Goal: Complete application form

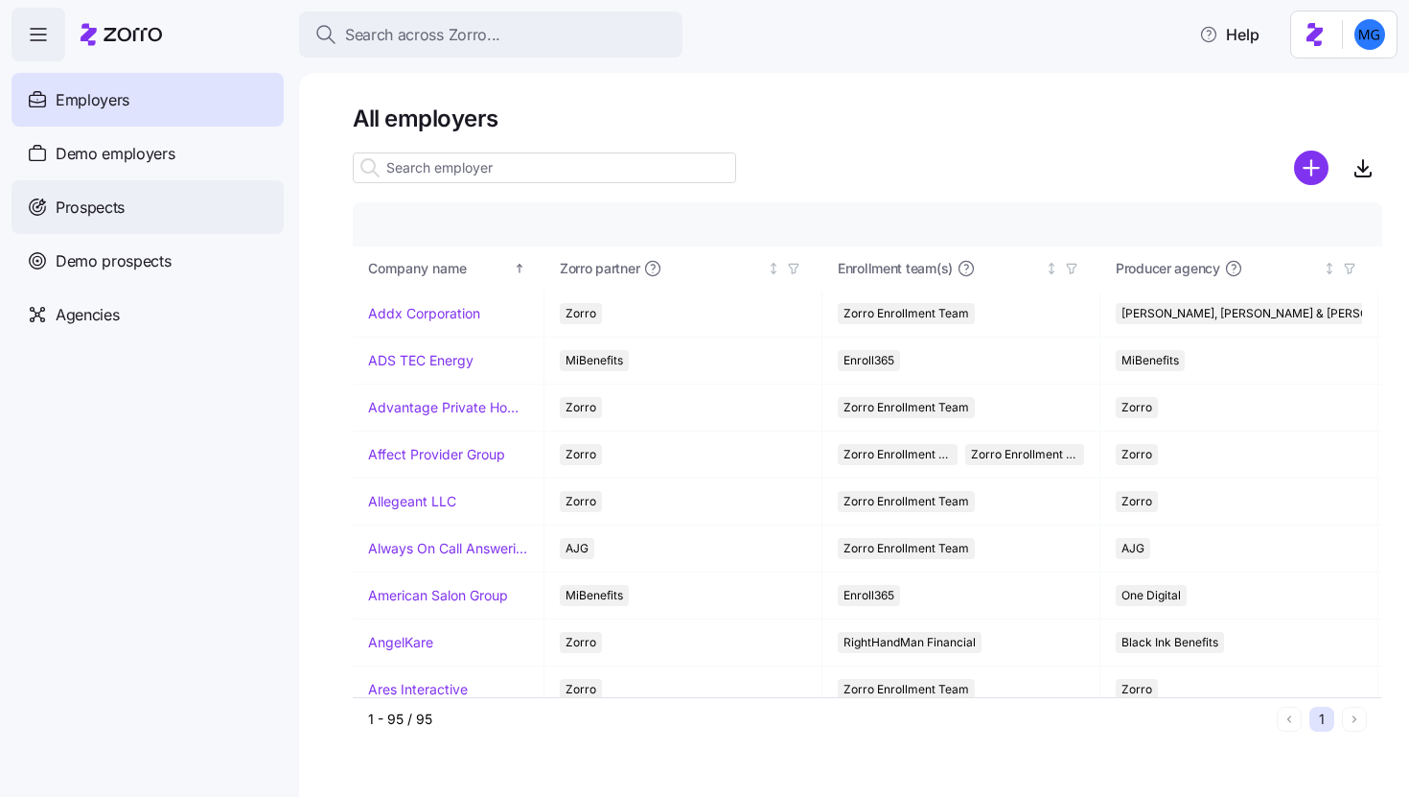
click at [163, 205] on div "Prospects" at bounding box center [148, 207] width 272 height 54
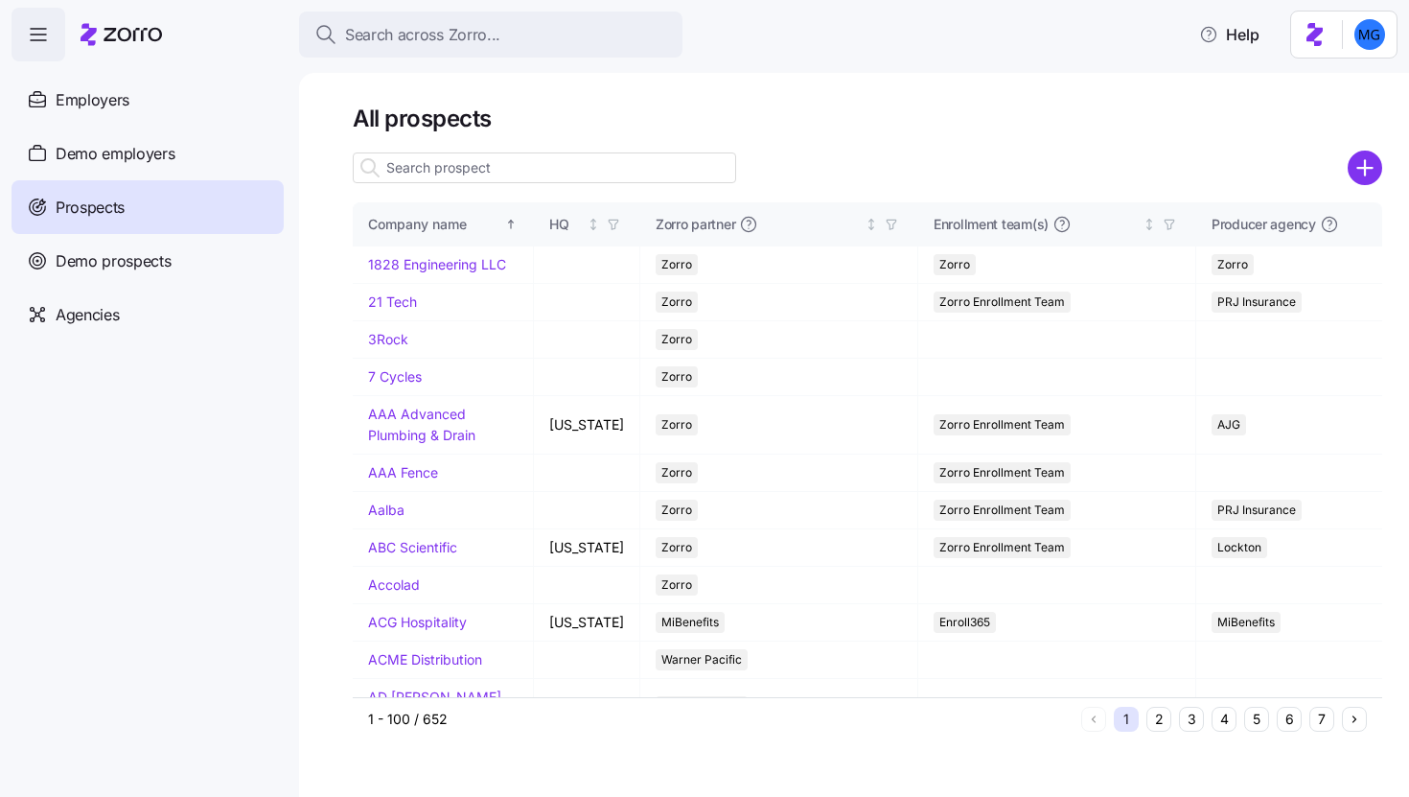
click at [462, 169] on input at bounding box center [545, 167] width 384 height 31
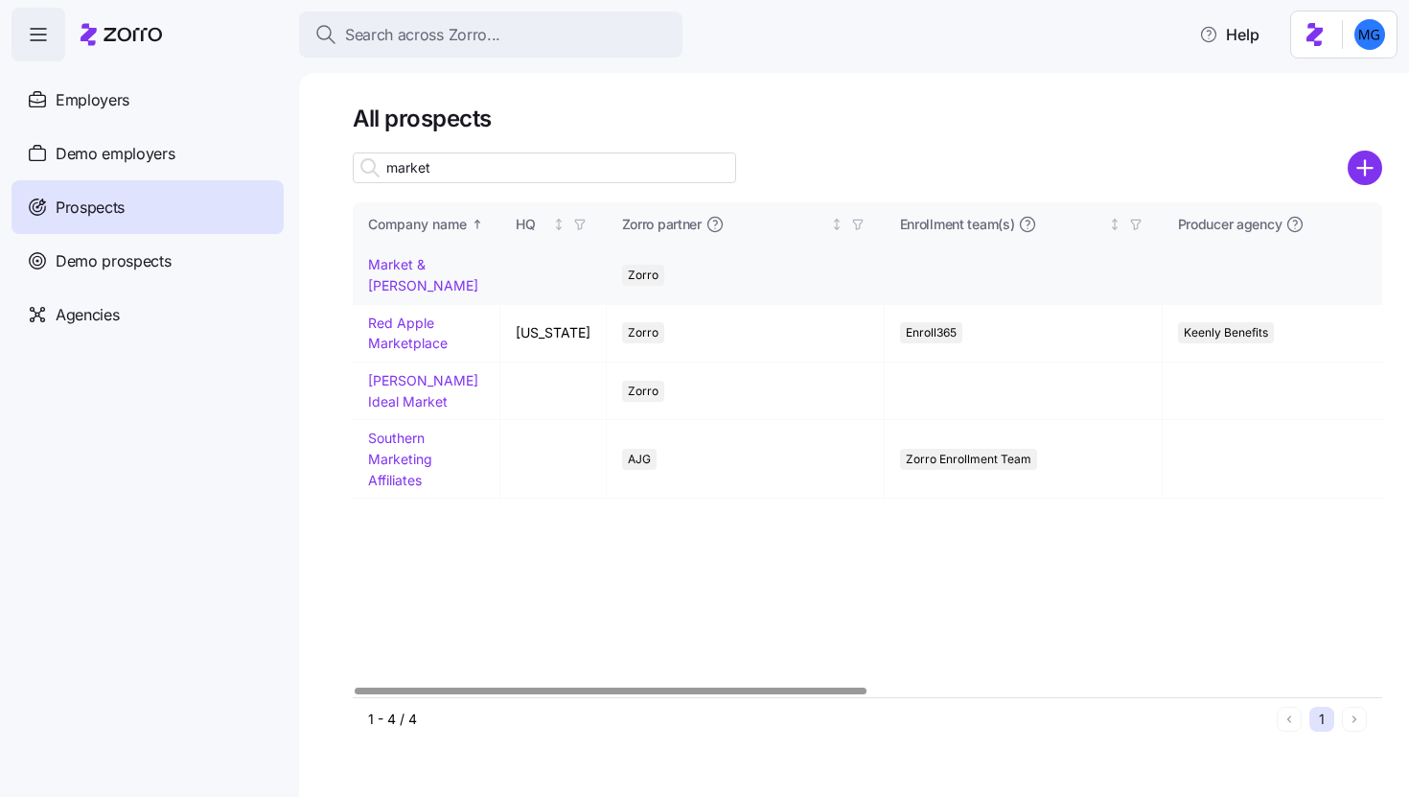
type input "market"
click at [454, 263] on link "Market & [PERSON_NAME]" at bounding box center [423, 274] width 110 height 37
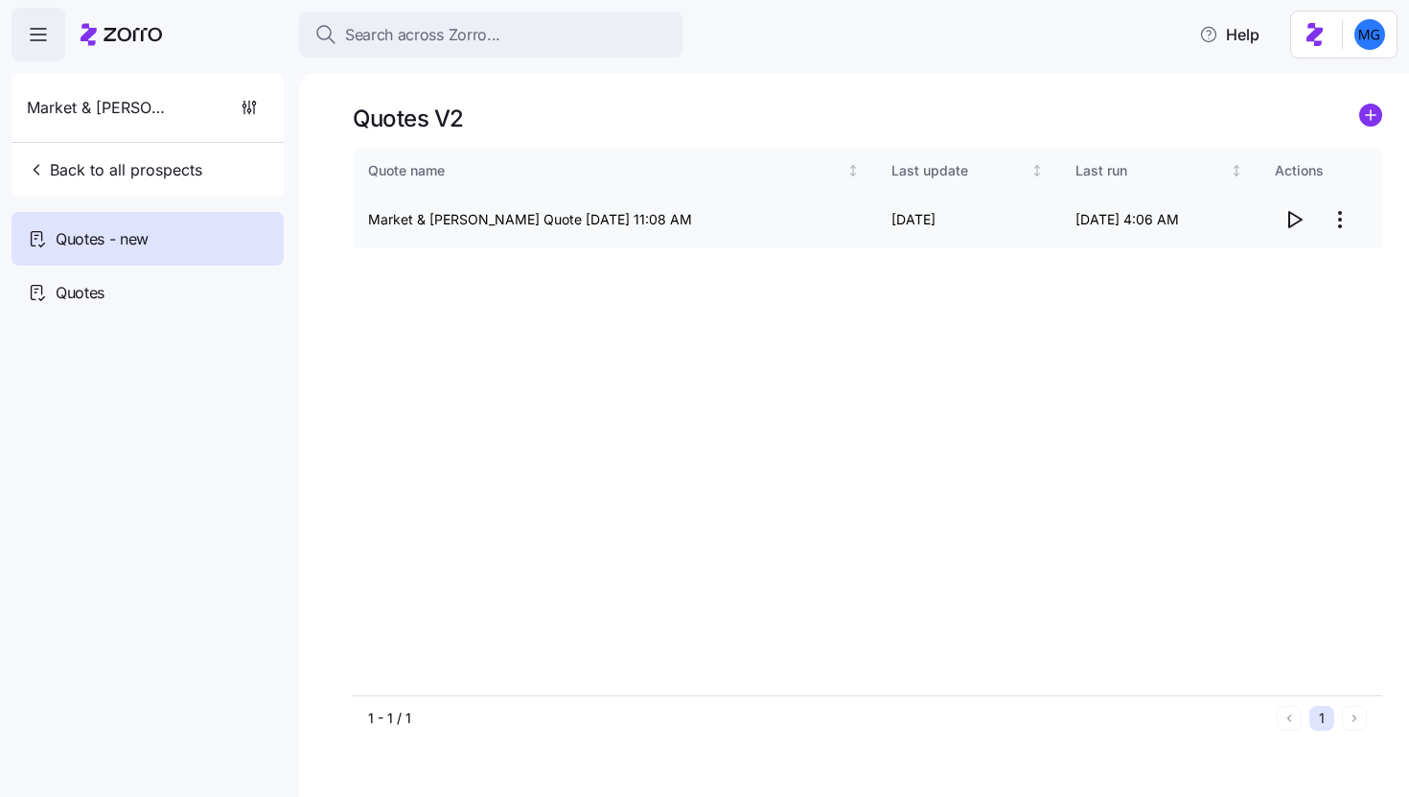
click at [1295, 221] on icon "button" at bounding box center [1294, 219] width 23 height 23
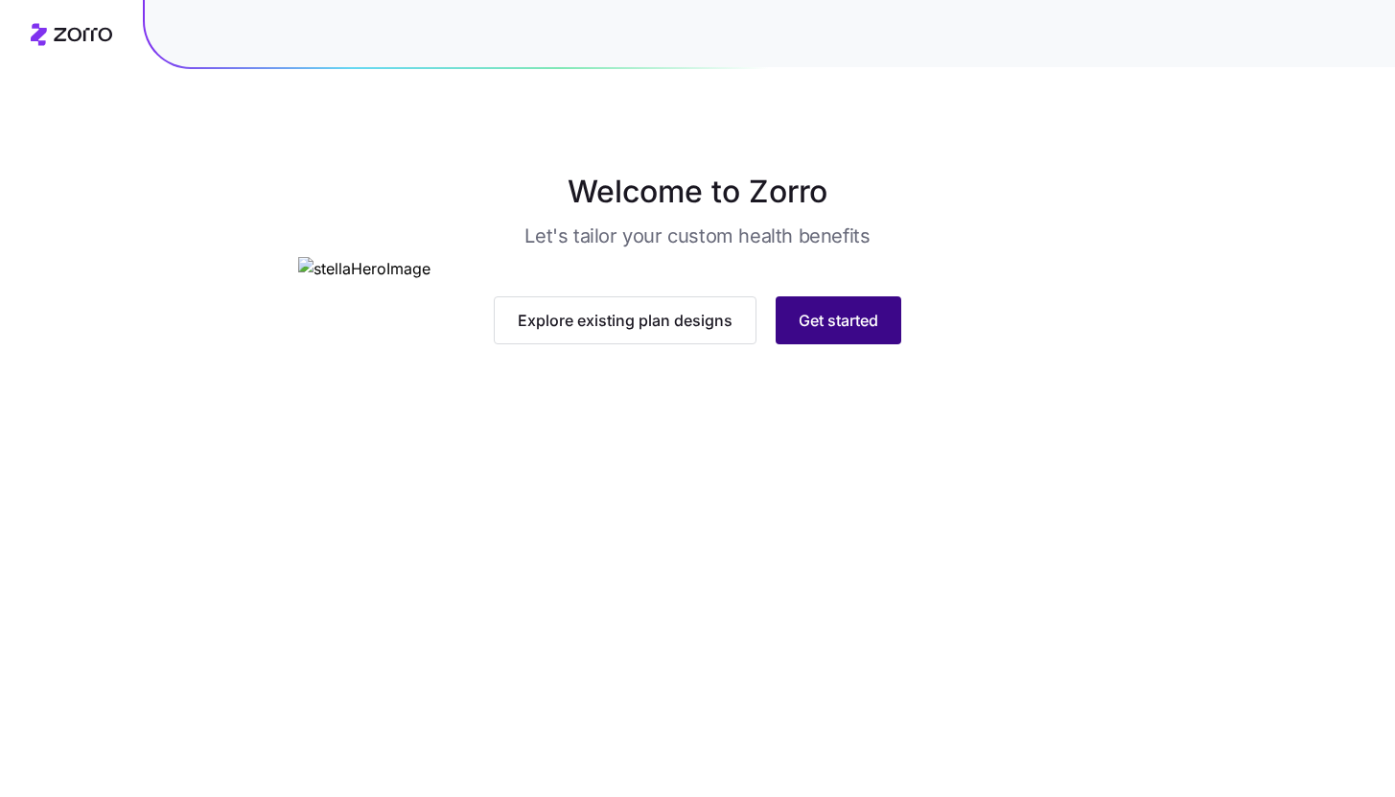
click at [860, 344] on button "Get started" at bounding box center [839, 320] width 126 height 48
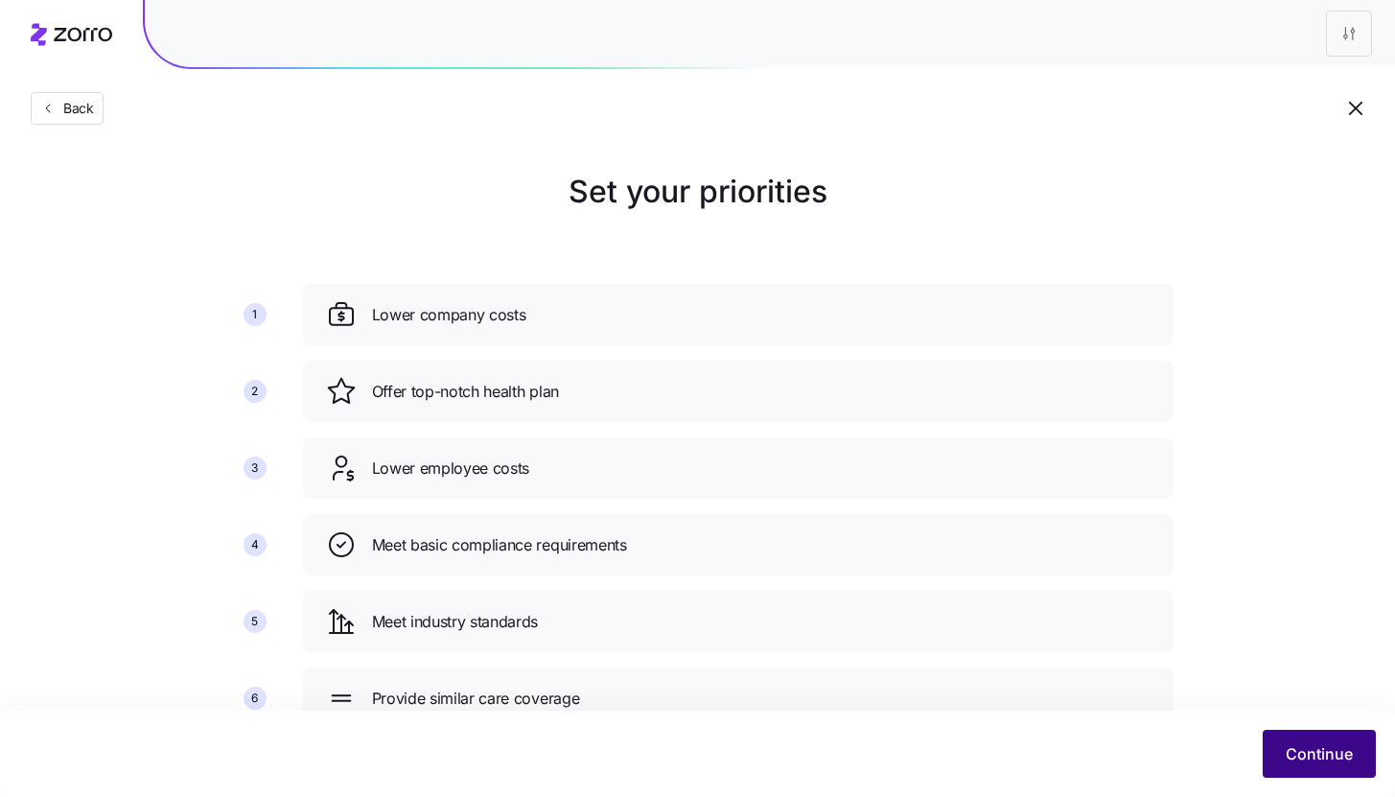
click at [1331, 772] on button "Continue" at bounding box center [1319, 754] width 113 height 48
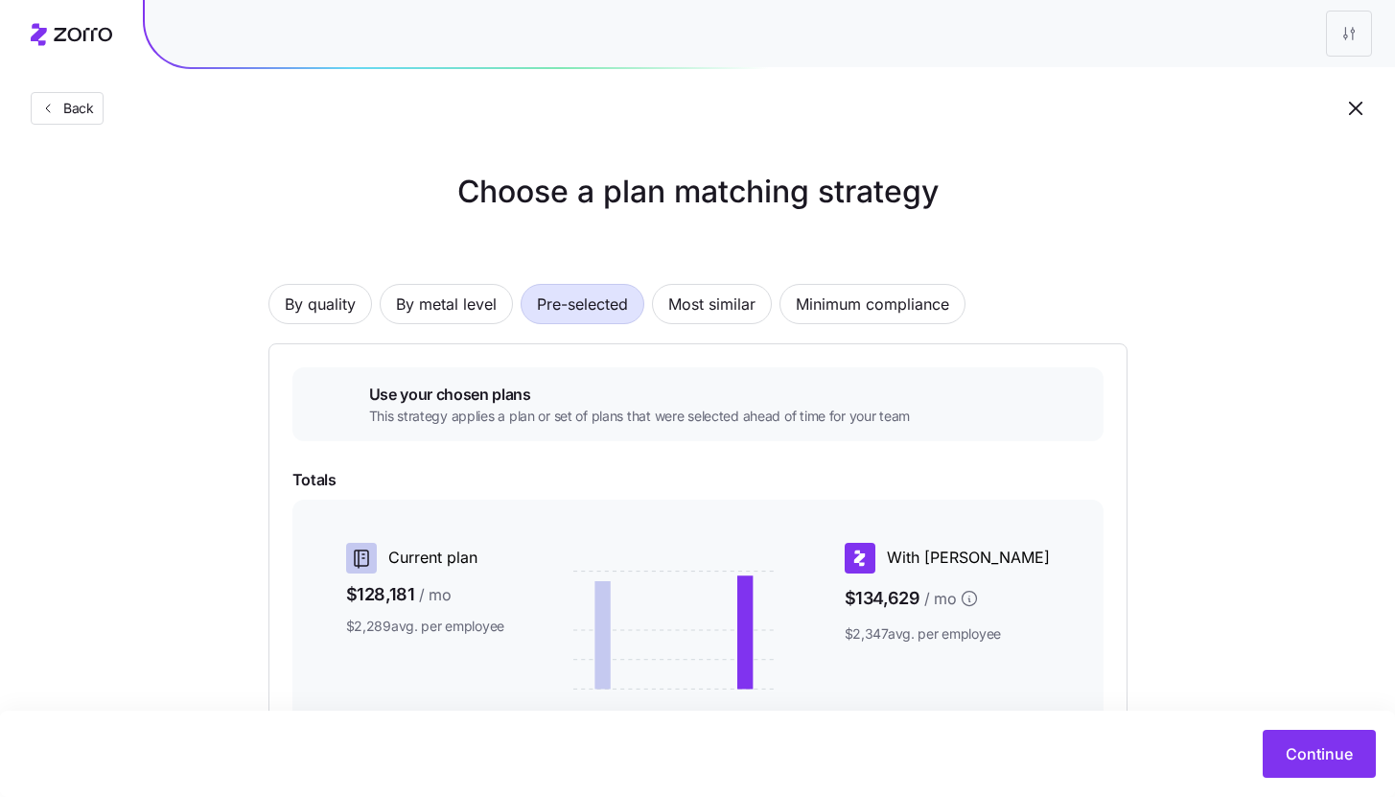
scroll to position [287, 0]
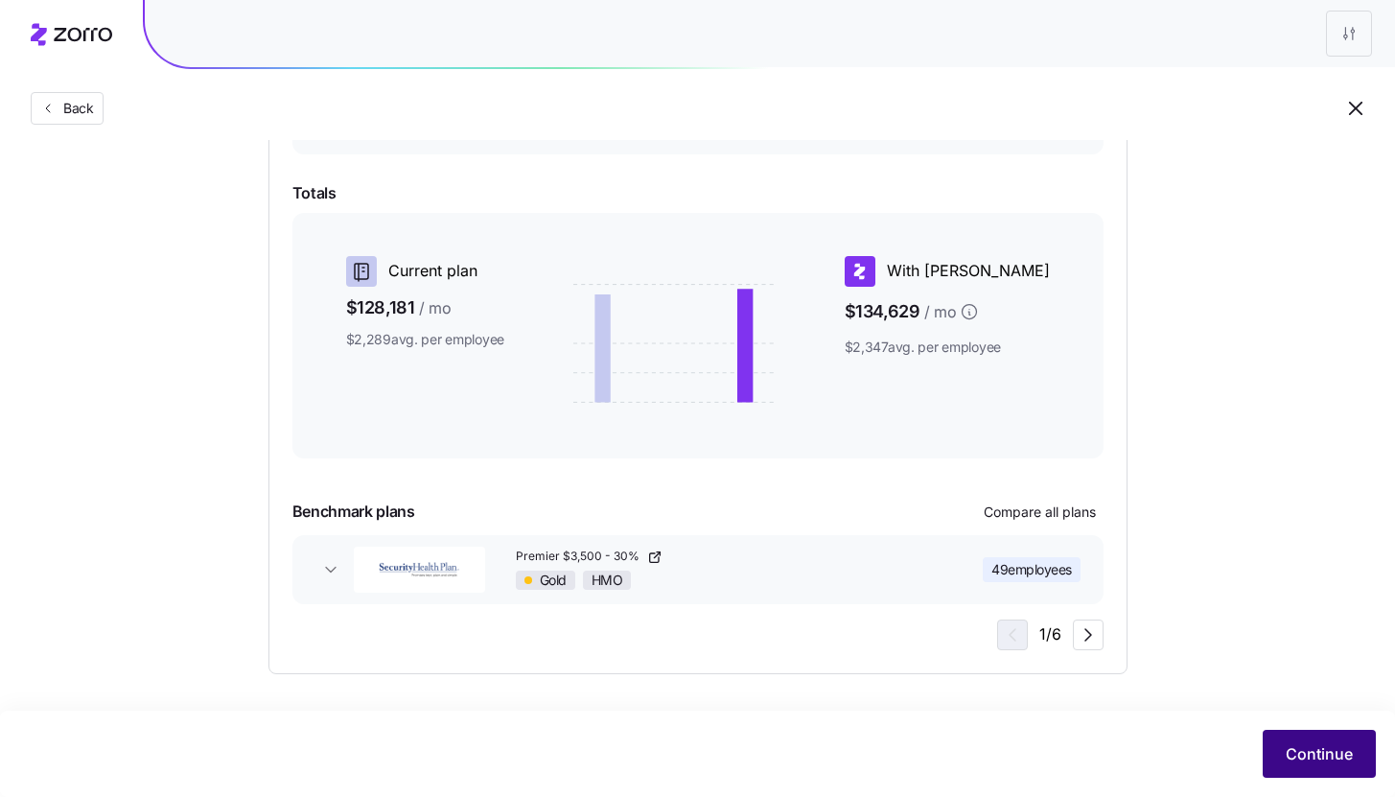
click at [1297, 734] on button "Continue" at bounding box center [1319, 754] width 113 height 48
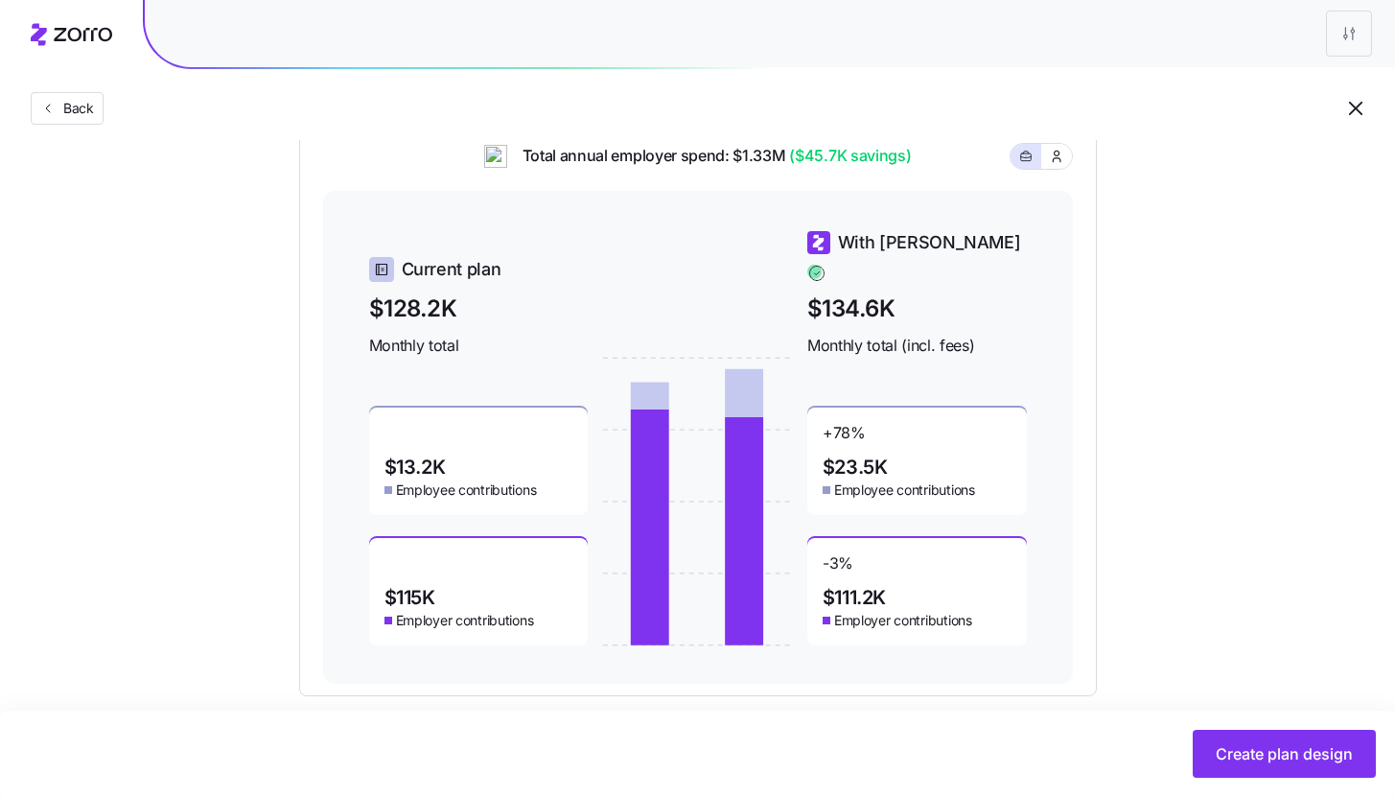
scroll to position [128, 0]
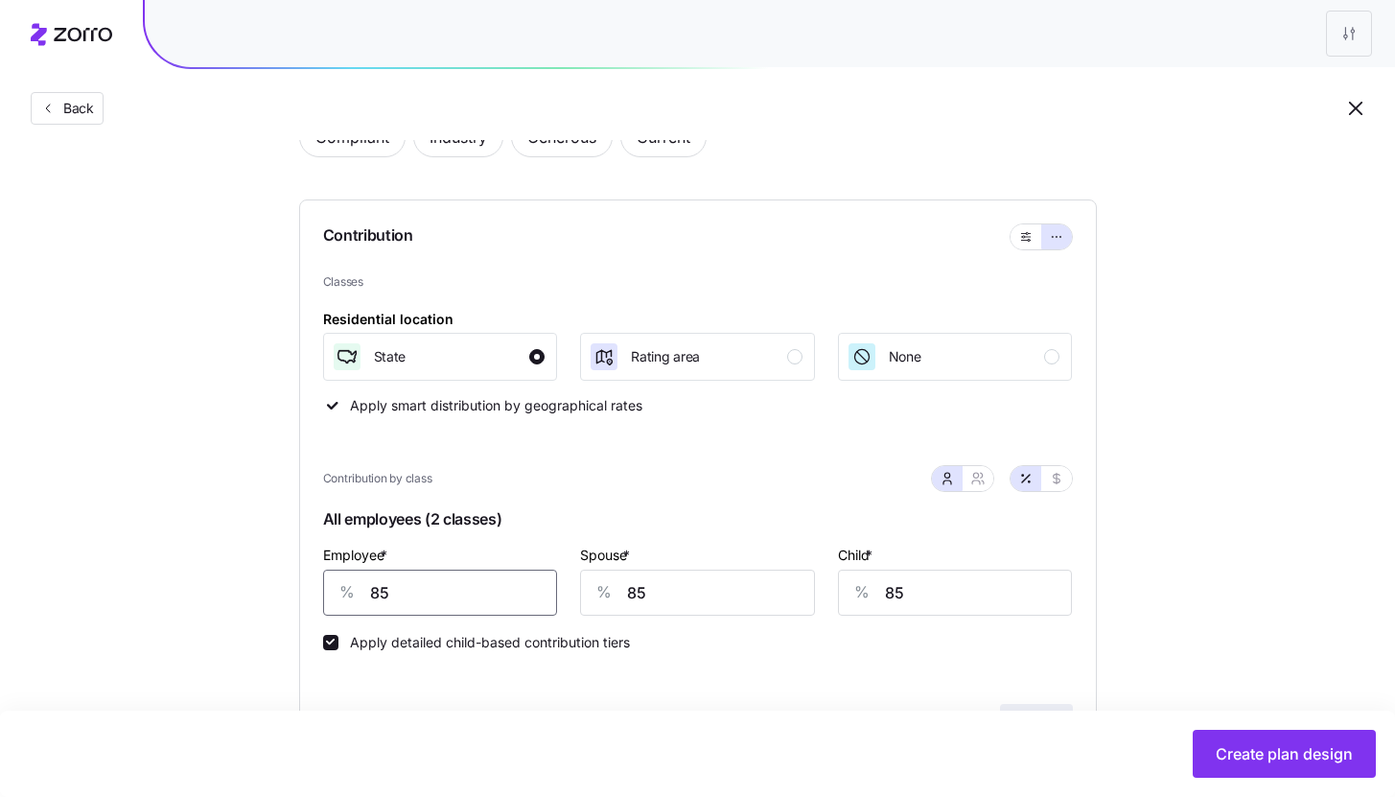
click at [521, 607] on input "85" at bounding box center [440, 593] width 235 height 46
type input "90"
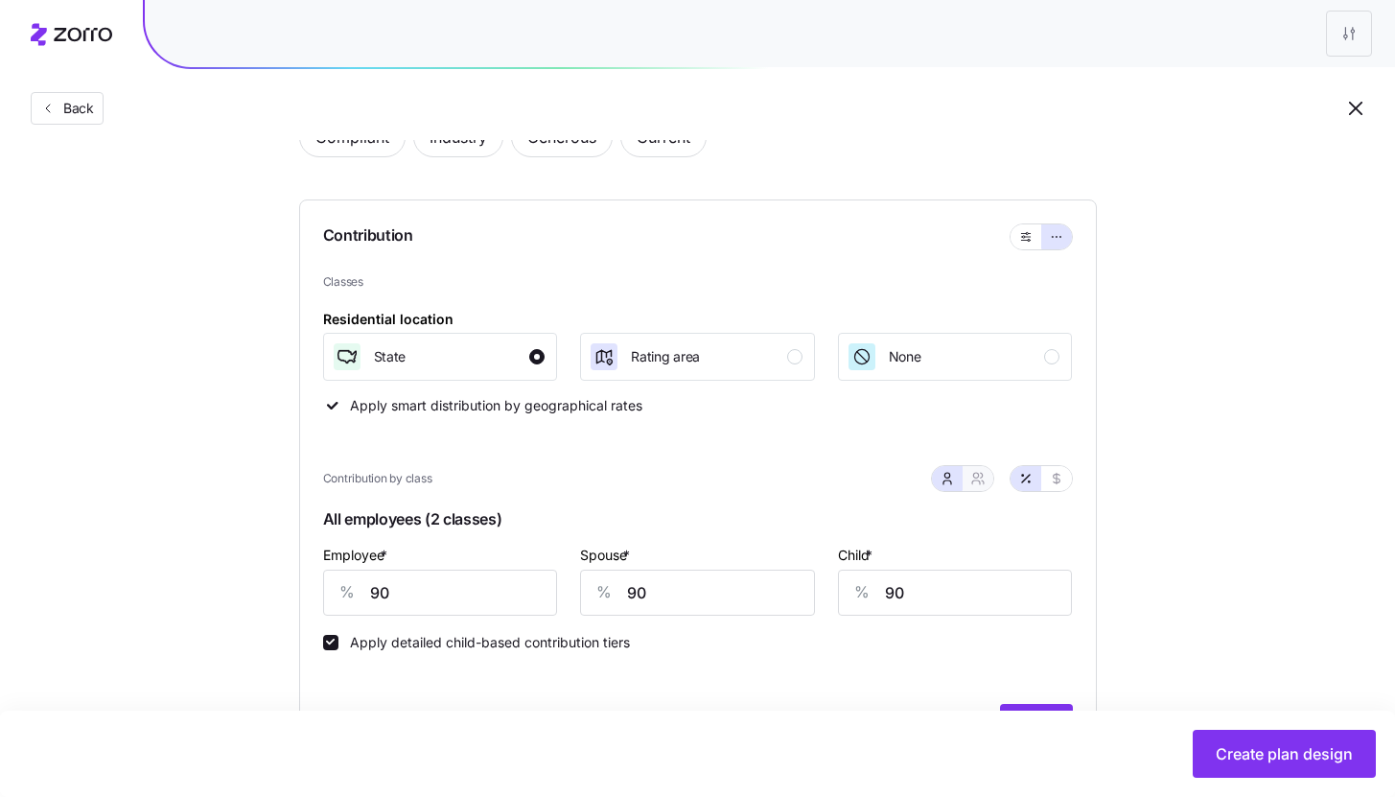
click at [970, 484] on icon "button" at bounding box center [977, 478] width 15 height 15
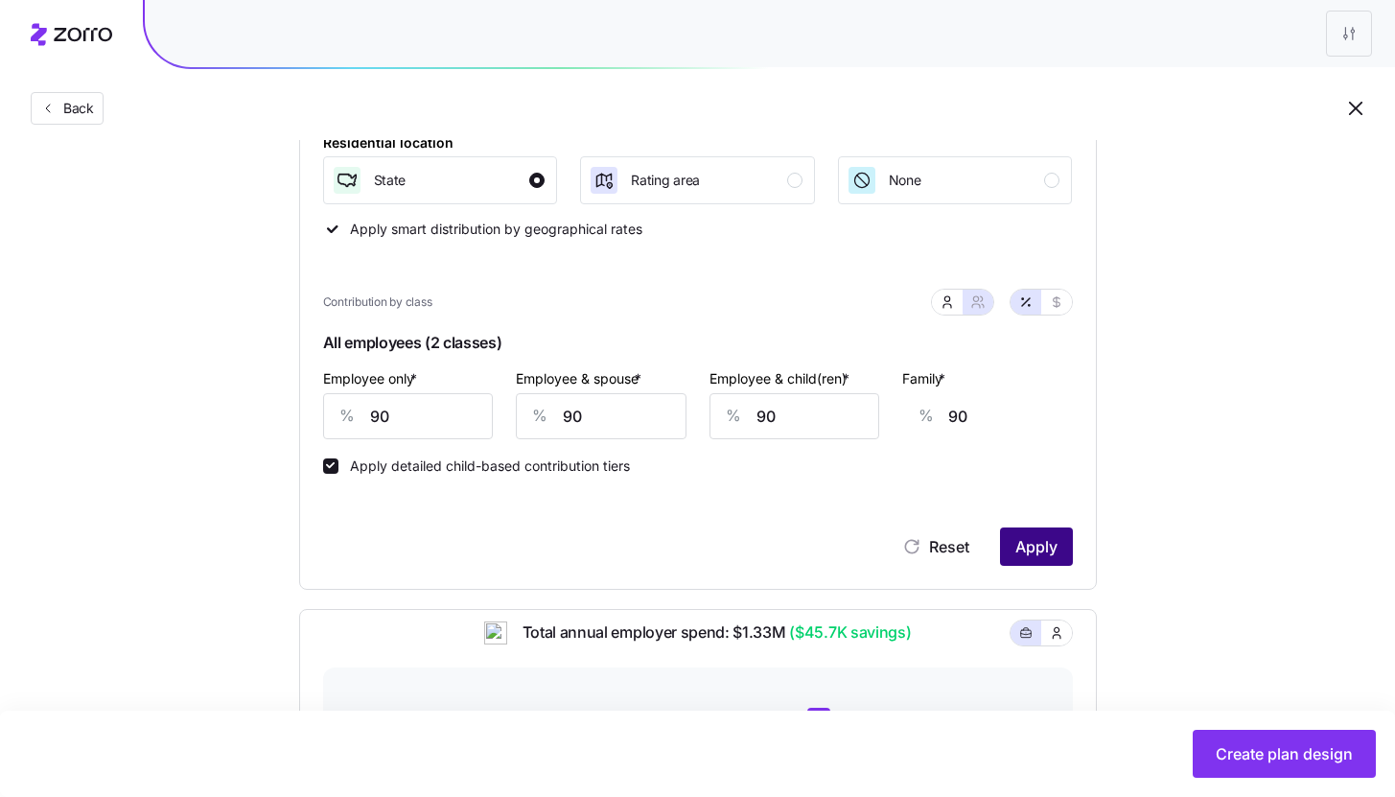
click at [1036, 553] on span "Apply" at bounding box center [1036, 546] width 42 height 23
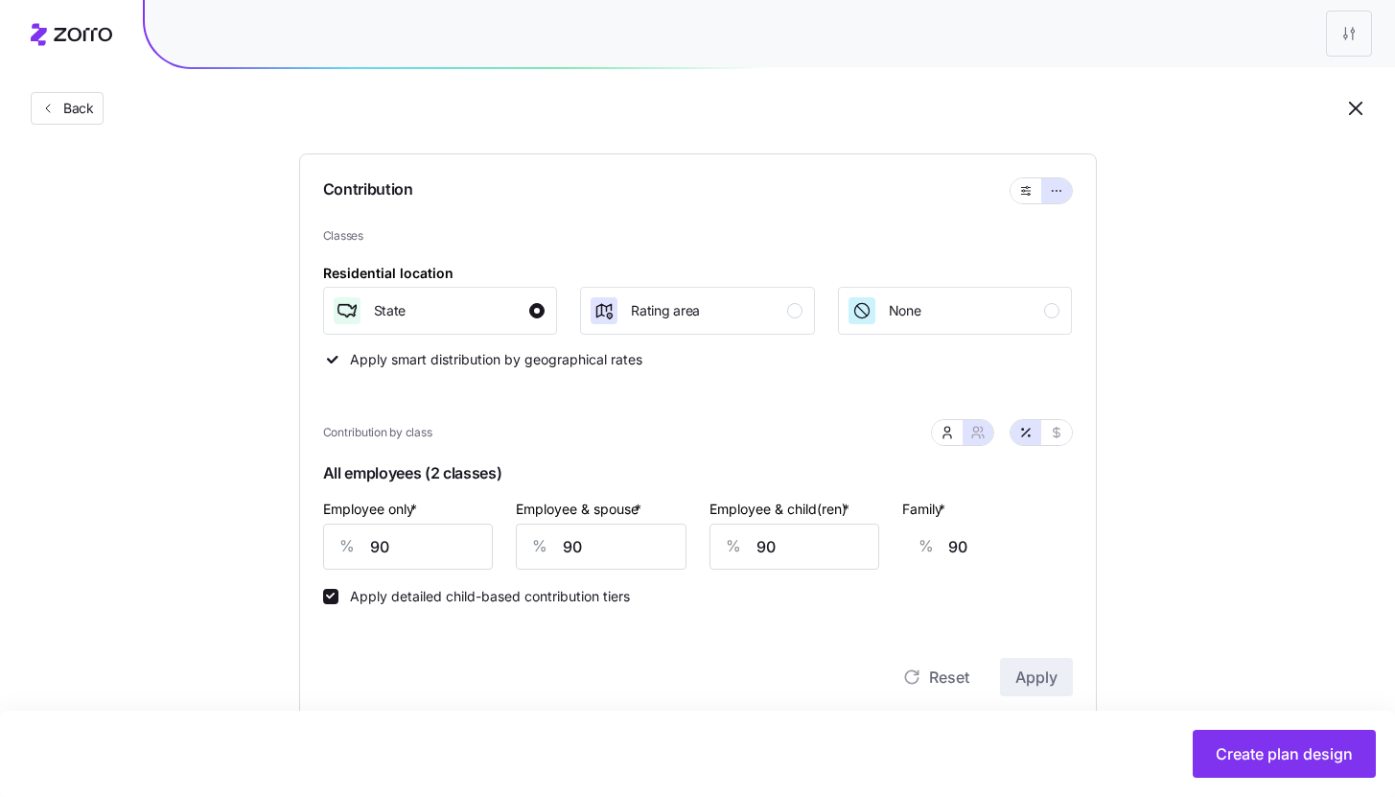
scroll to position [221, 0]
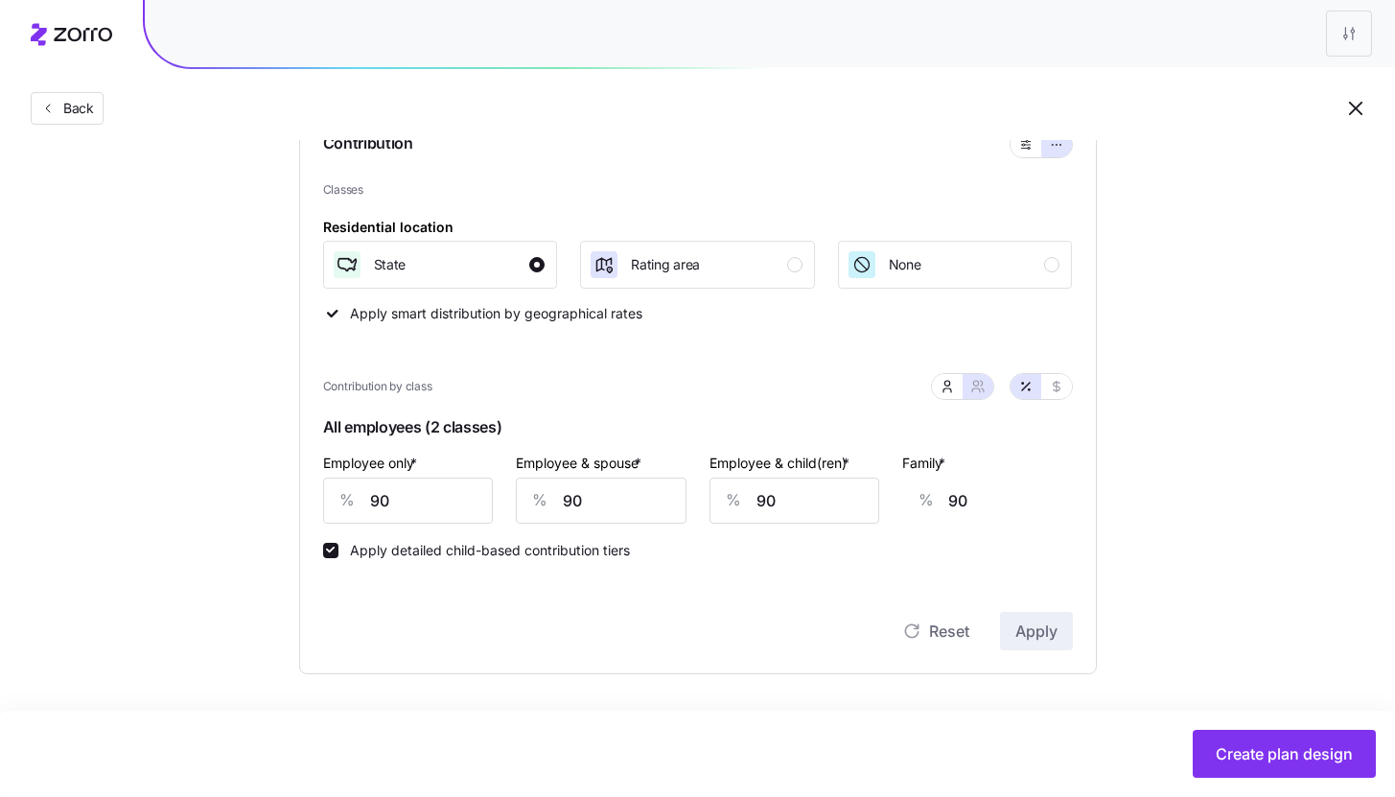
click at [1158, 655] on div "Set your contribution Compliant Industry Generous Current Contribution Classes …" at bounding box center [697, 311] width 951 height 726
click at [1147, 433] on div "Set your contribution Compliant Industry Generous Current Contribution Classes …" at bounding box center [697, 311] width 951 height 726
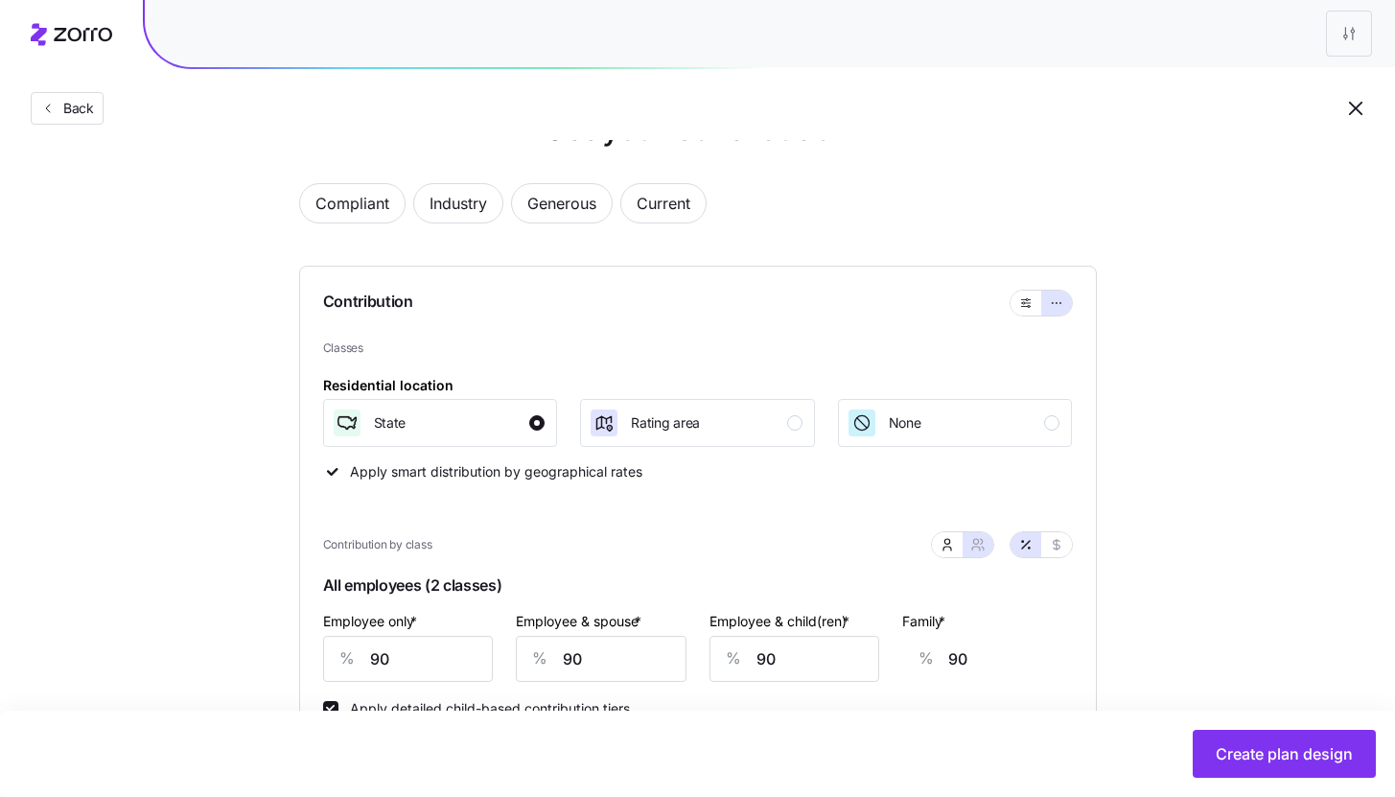
scroll to position [0, 0]
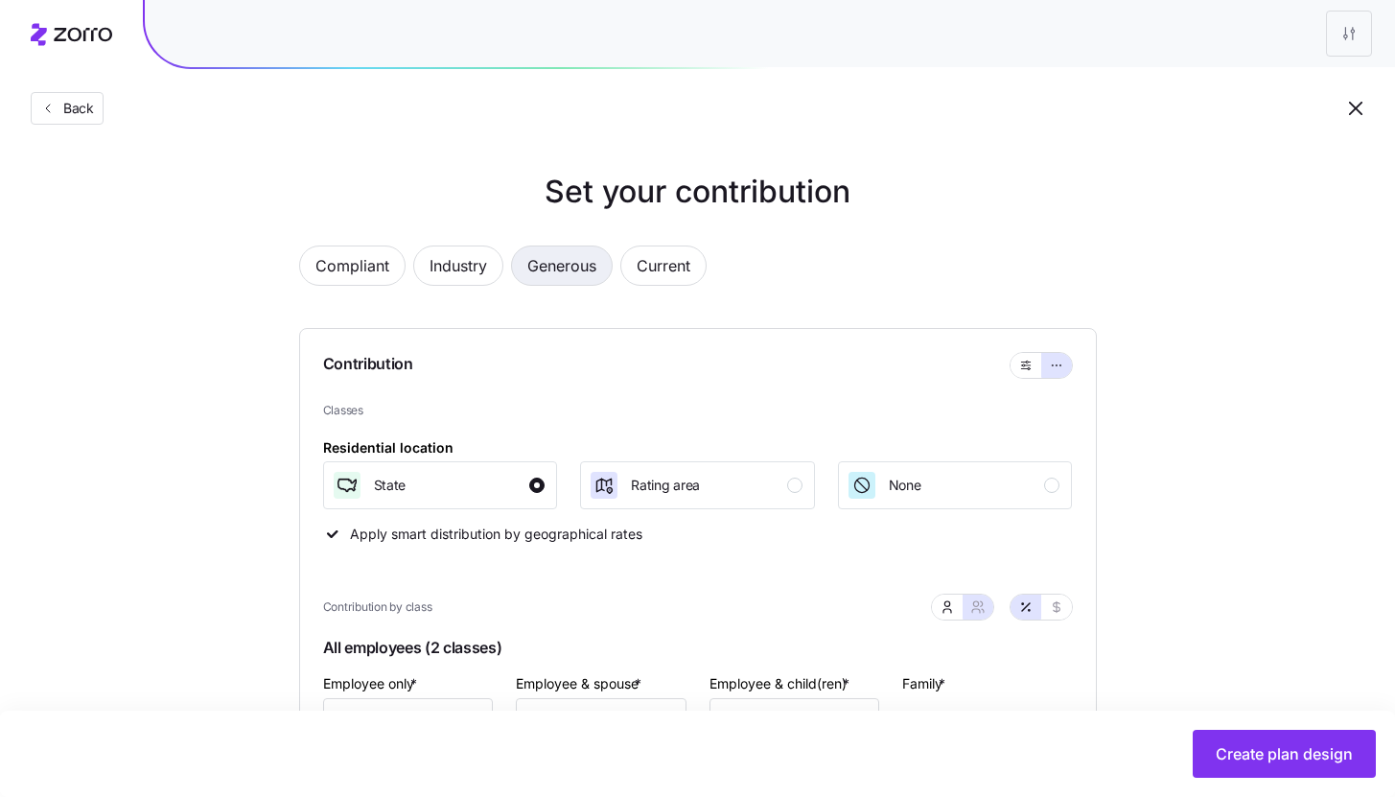
click at [573, 267] on span "Generous" at bounding box center [561, 265] width 69 height 38
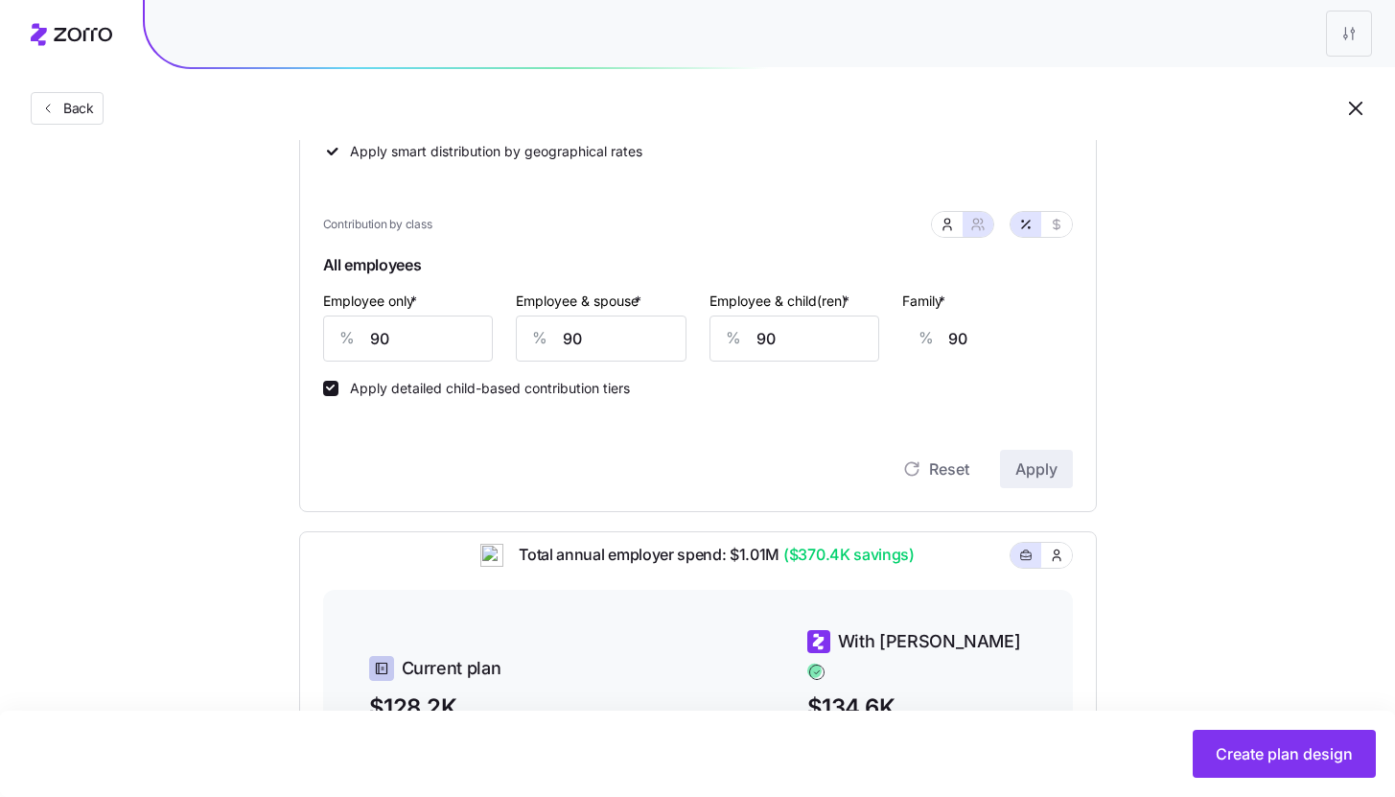
type input "73"
type input "63"
type input "64"
type input "60"
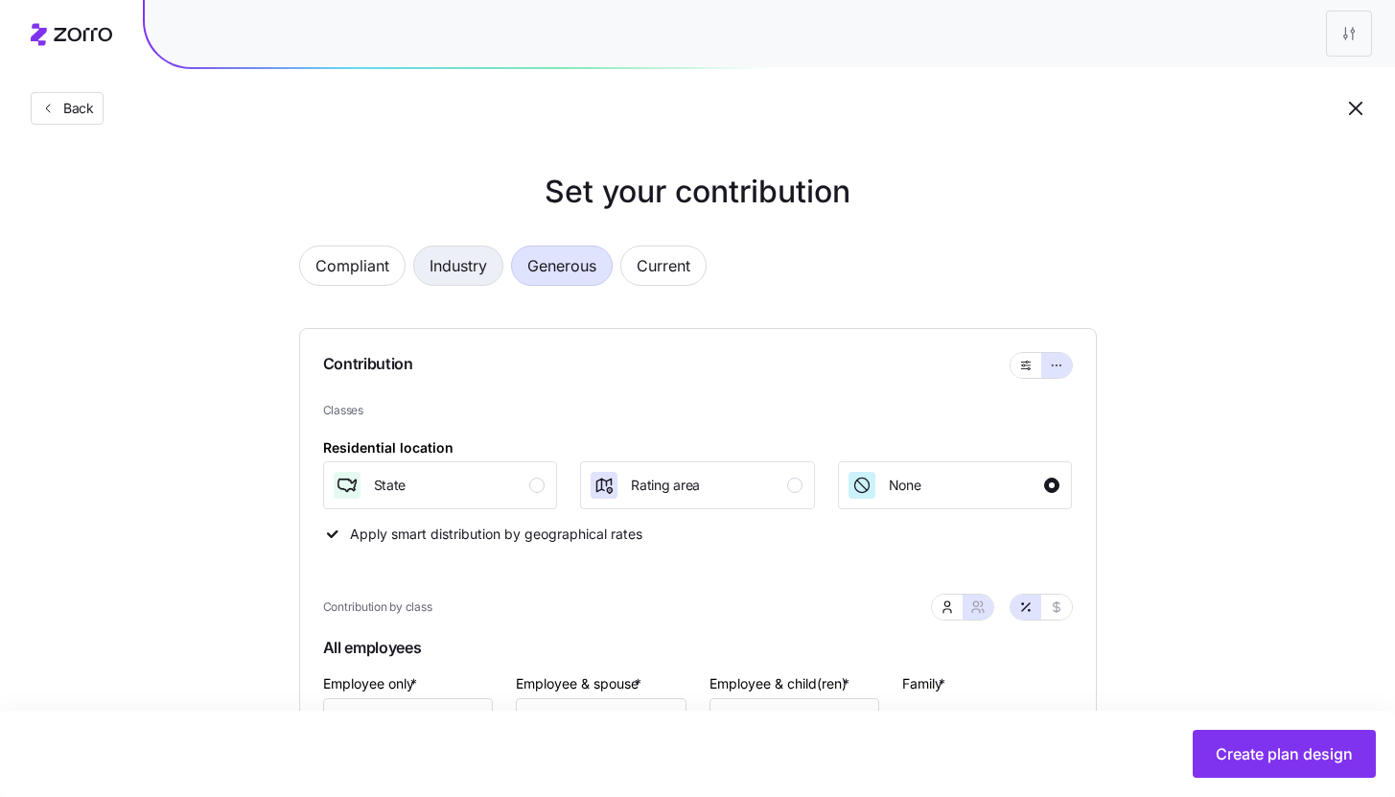
click at [476, 275] on span "Industry" at bounding box center [459, 265] width 58 height 38
type input "58"
type input "51"
type input "52"
type input "49"
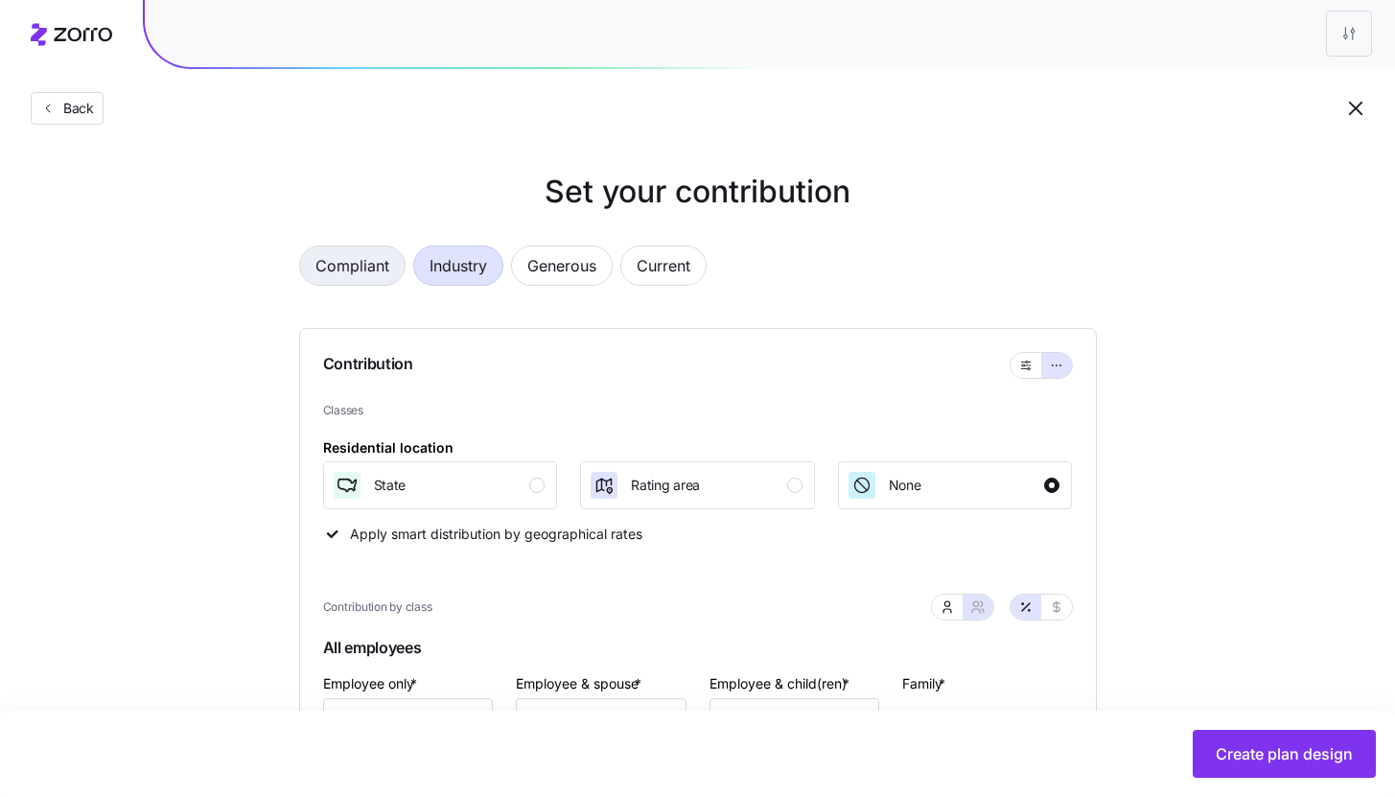
click at [386, 268] on span "Compliant" at bounding box center [352, 265] width 74 height 38
type input "29"
type input "33"
type input "21"
click at [648, 285] on button "Current" at bounding box center [663, 265] width 86 height 40
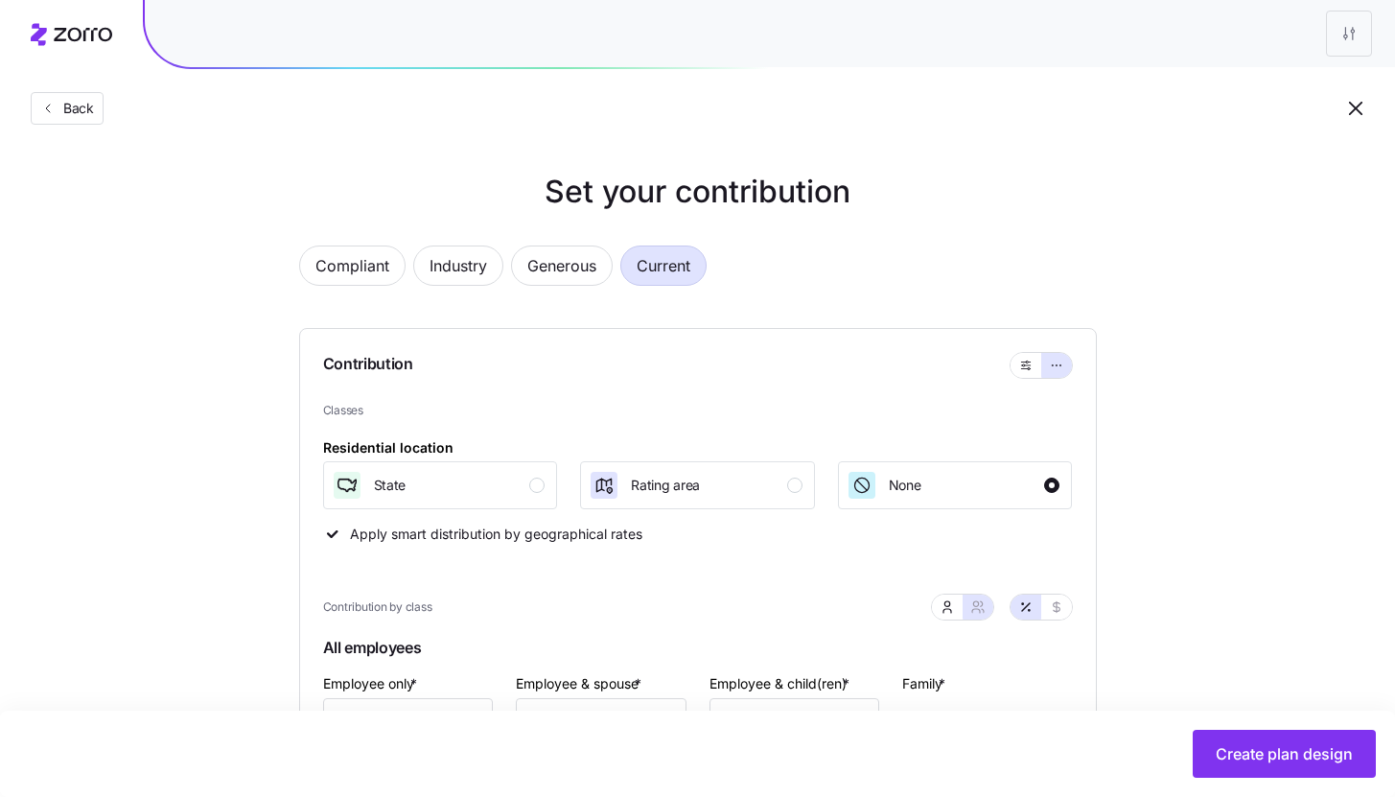
type input "87"
type input "83"
type input "77"
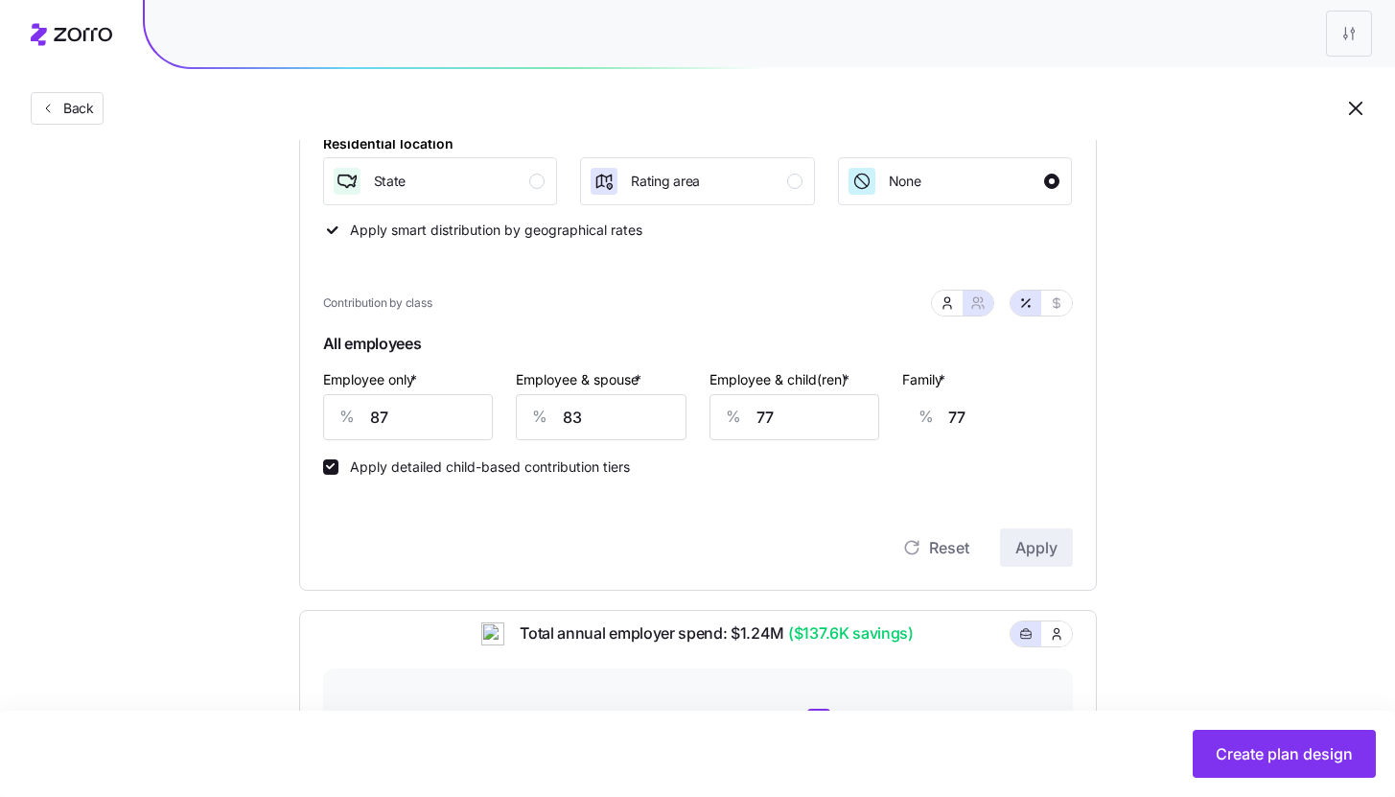
scroll to position [262, 0]
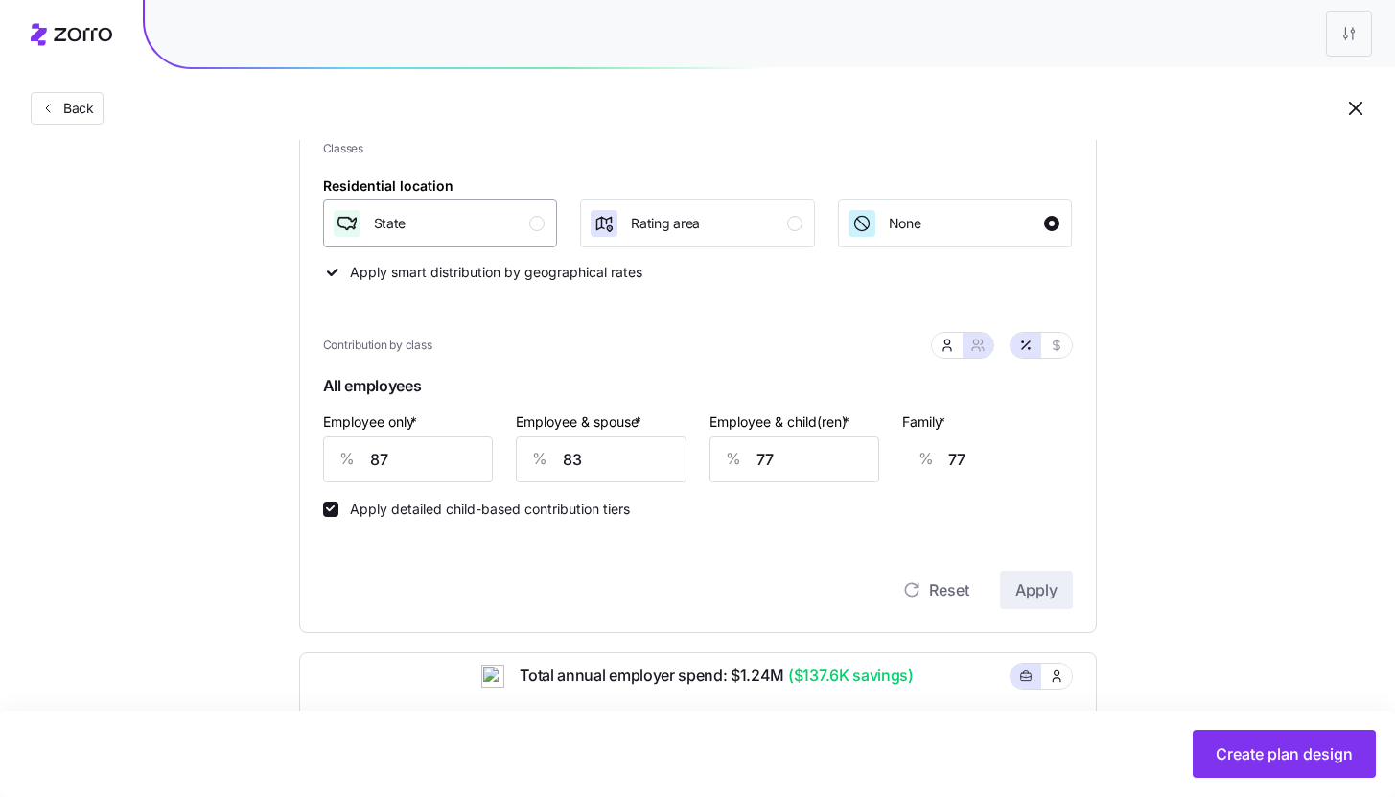
click at [540, 224] on div "button" at bounding box center [536, 223] width 15 height 15
click at [467, 470] on input "87" at bounding box center [408, 459] width 171 height 46
type input "9"
type input "106"
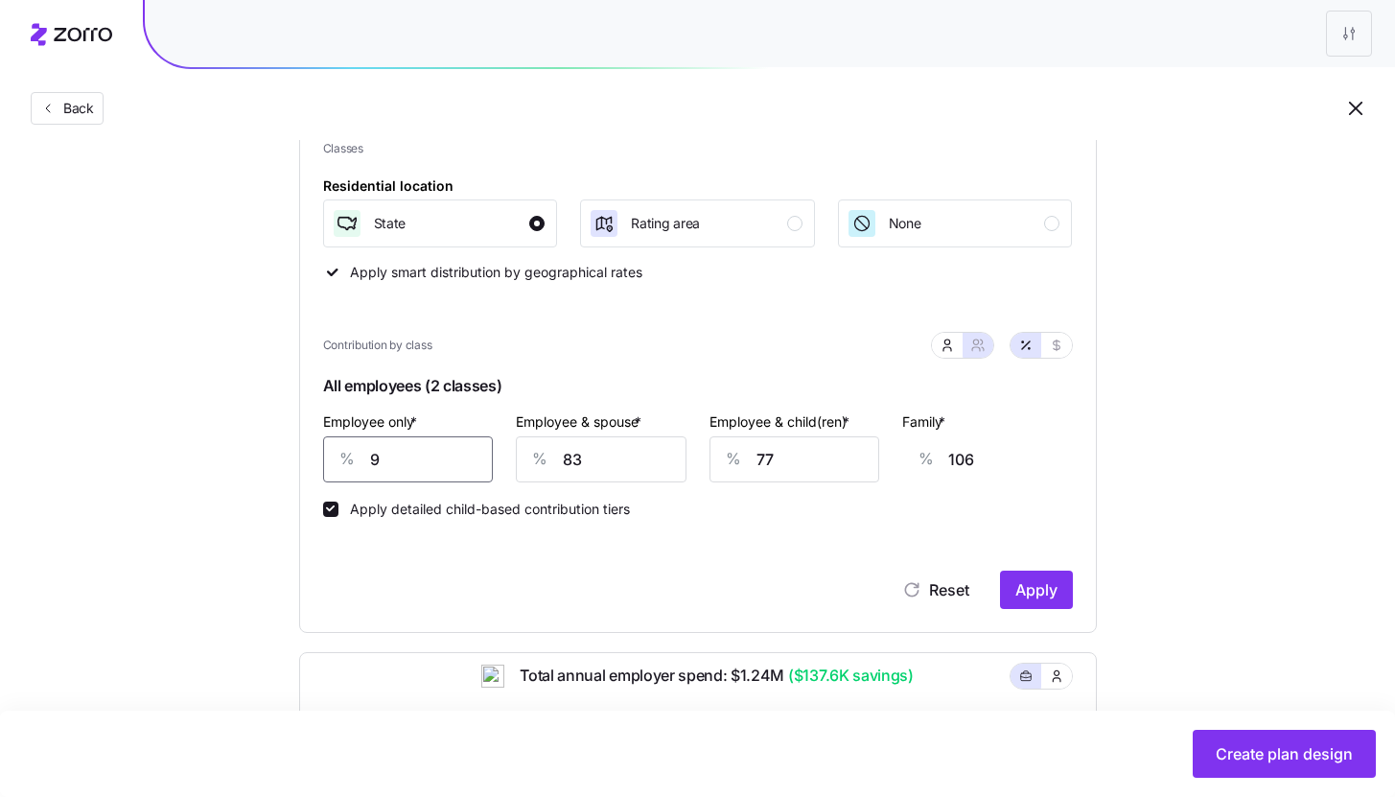
type input "90"
type input "76"
type input "90"
type input "9"
type input "23"
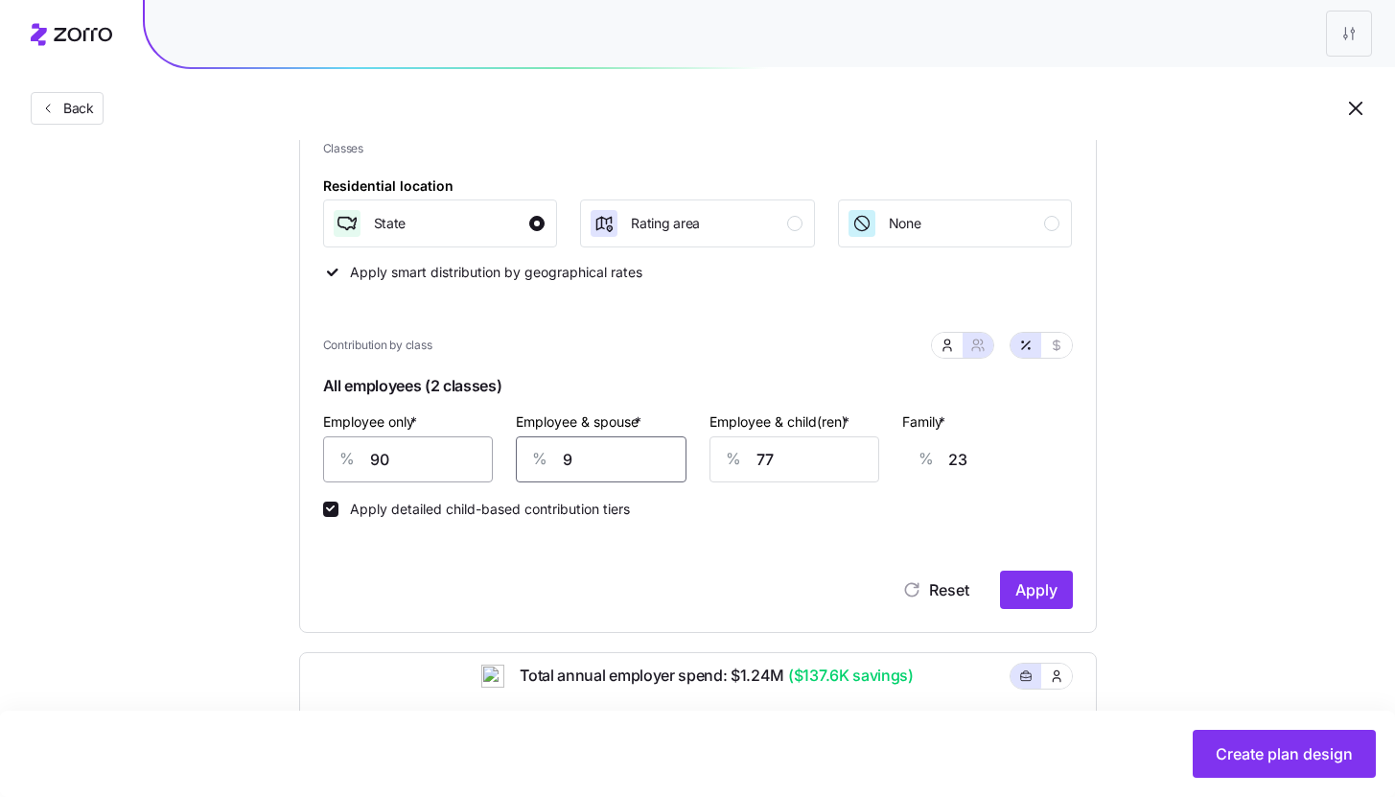
type input "90"
type input "82"
type input "90"
type input "9"
type input "38"
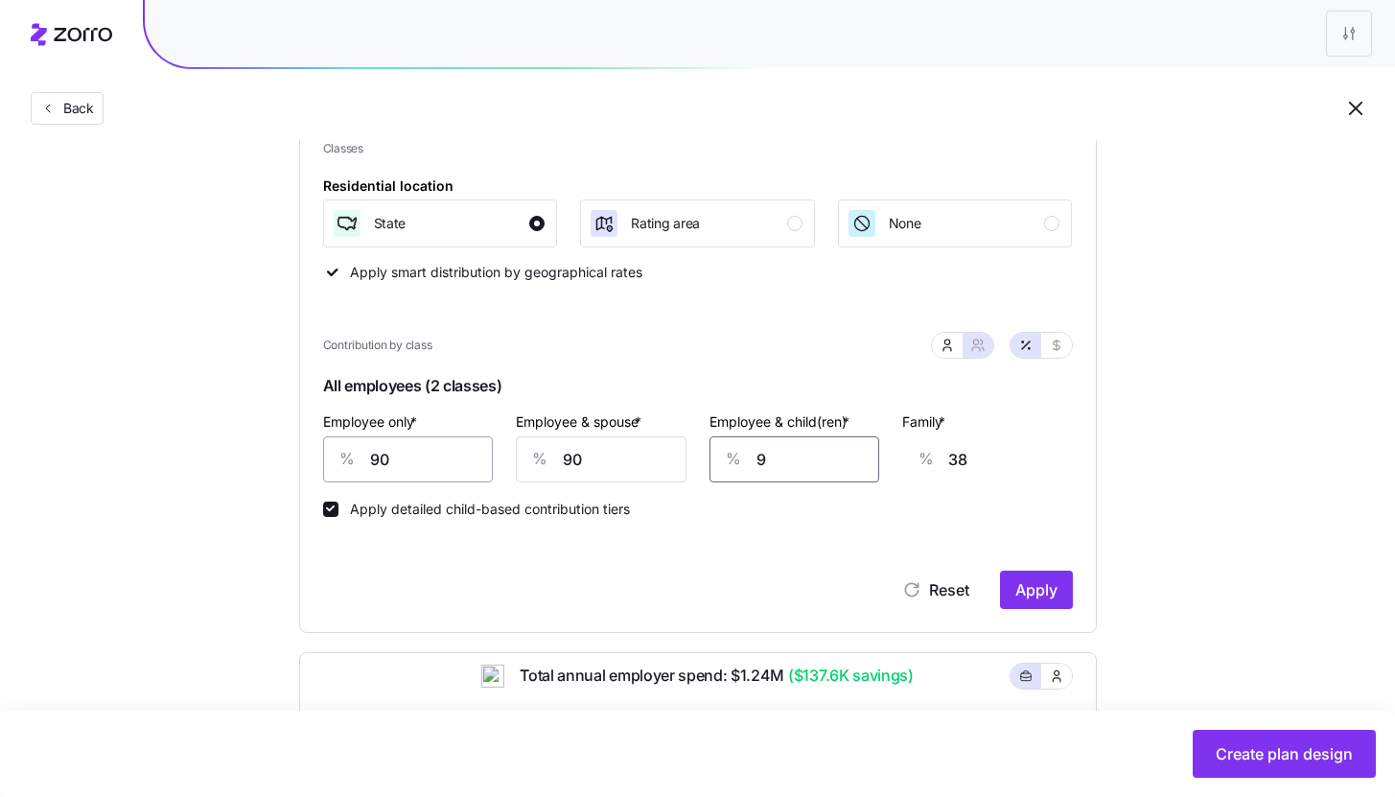
type input "90"
click at [1060, 591] on button "Apply" at bounding box center [1036, 589] width 73 height 38
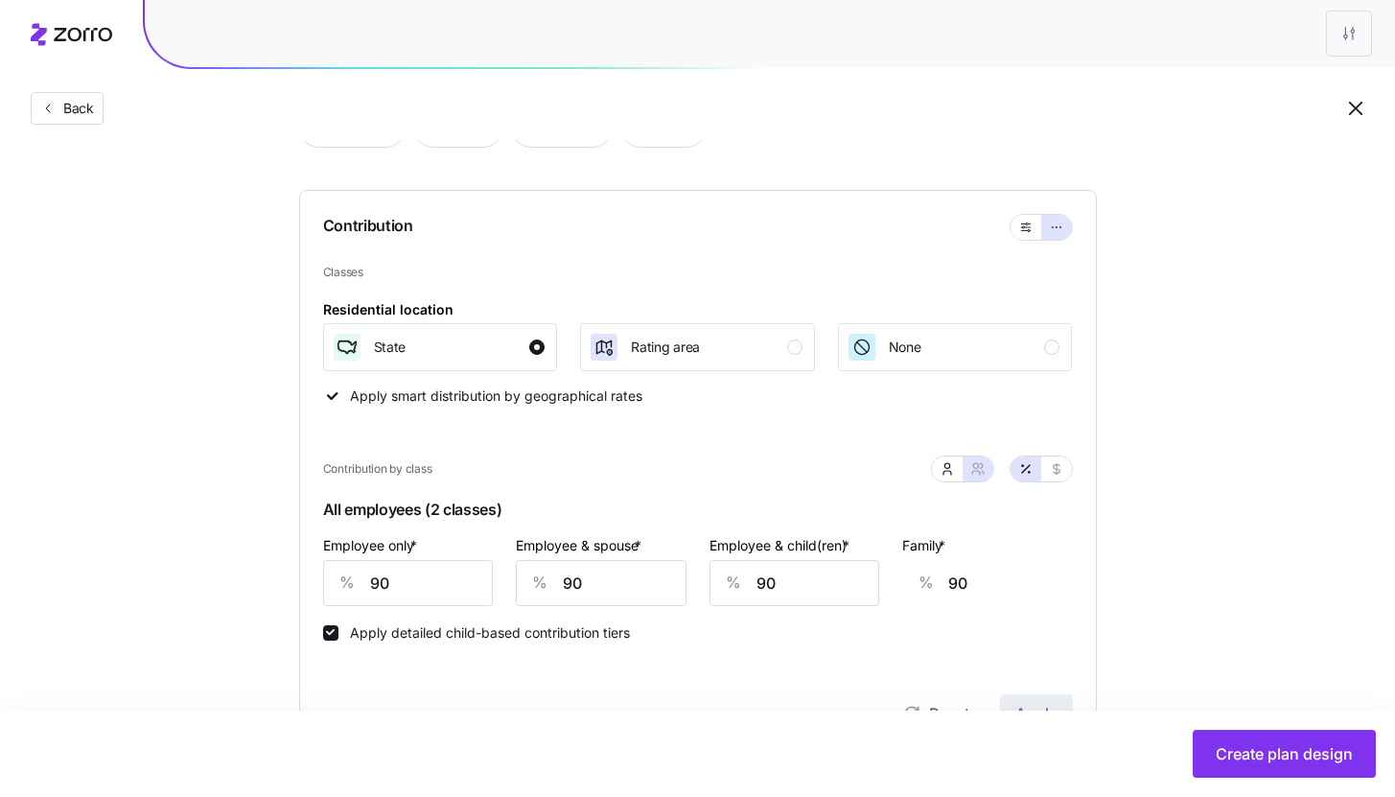
scroll to position [221, 0]
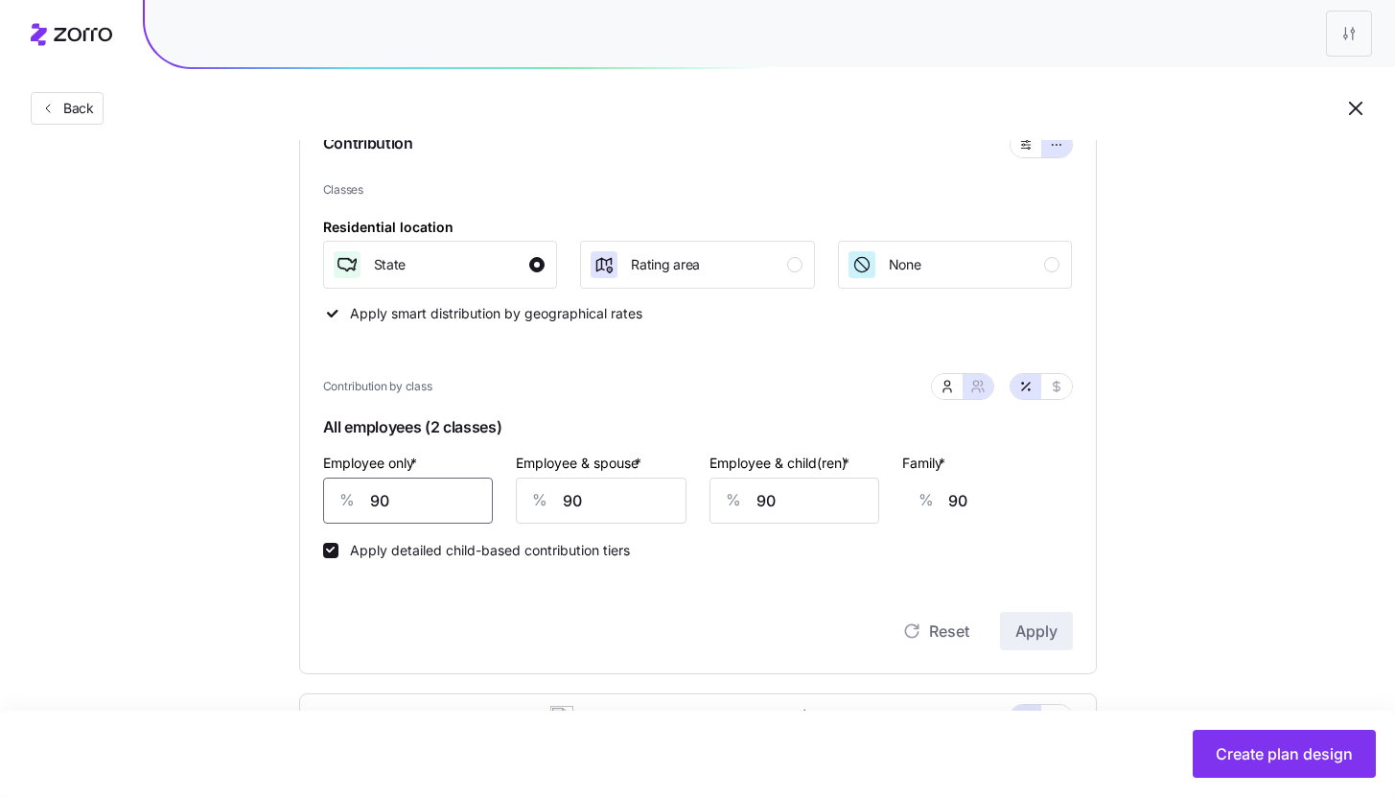
click at [438, 506] on input "90" at bounding box center [408, 500] width 171 height 46
type input "9"
type input "119"
type input "95"
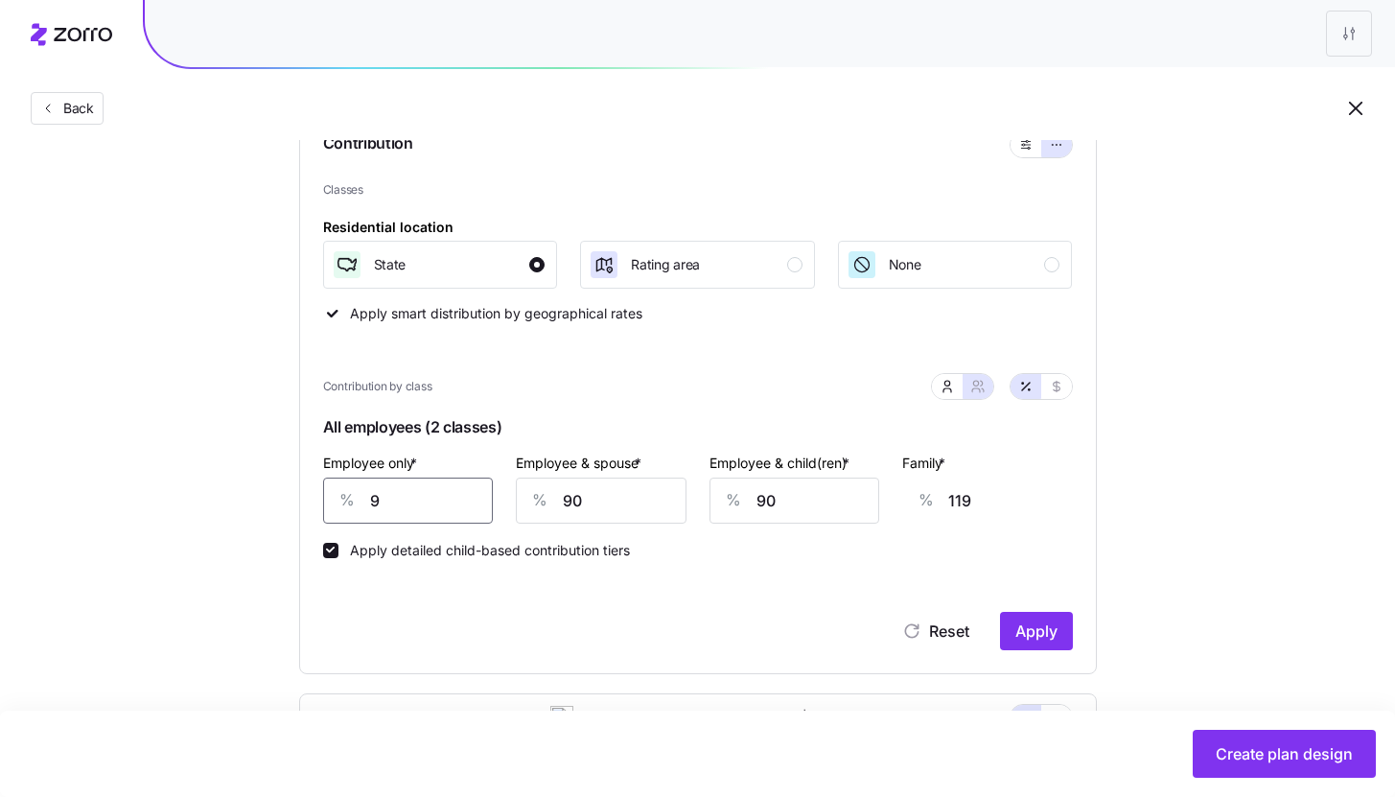
type input "88"
type input "95"
type input "9"
type input "30"
type input "95"
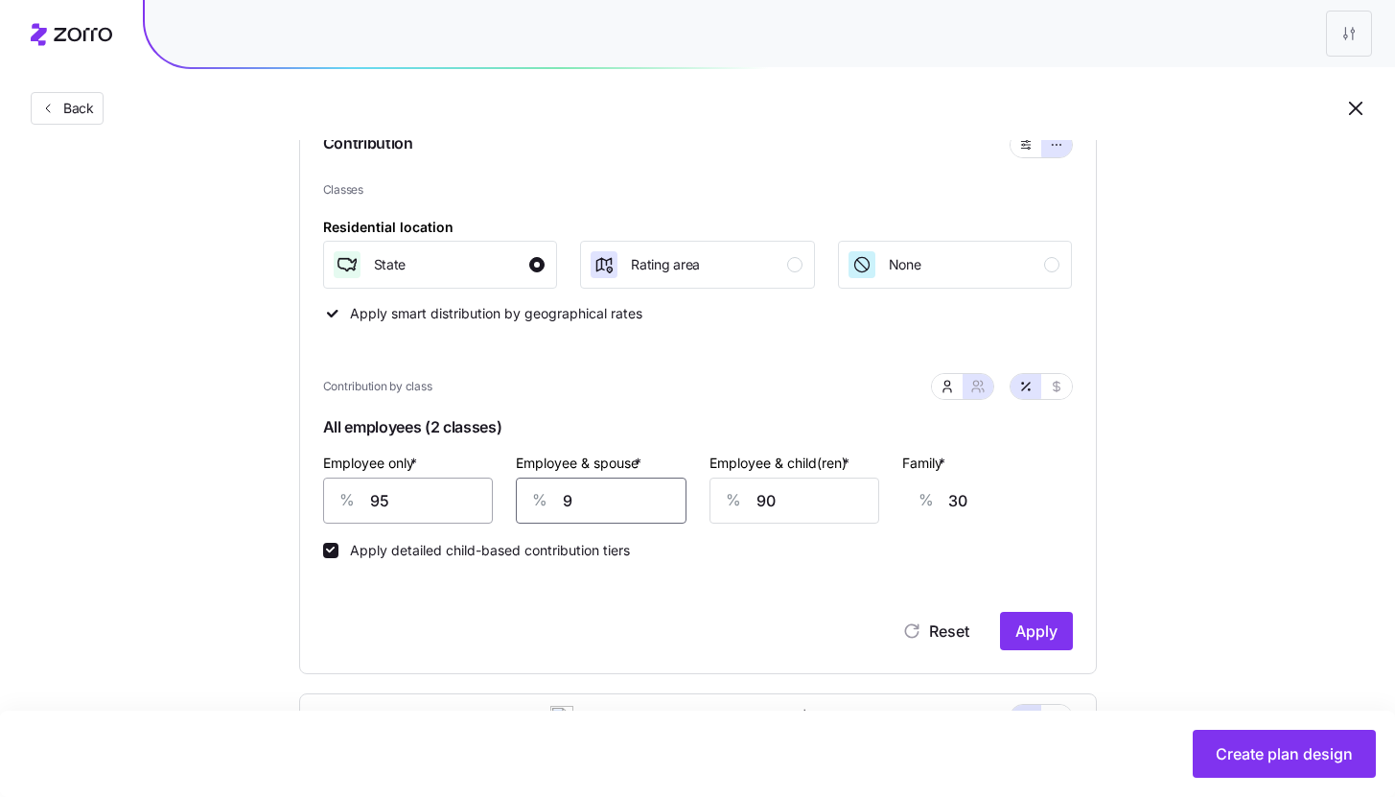
type input "92"
type input "95"
type input "9"
type input "40"
type input "95"
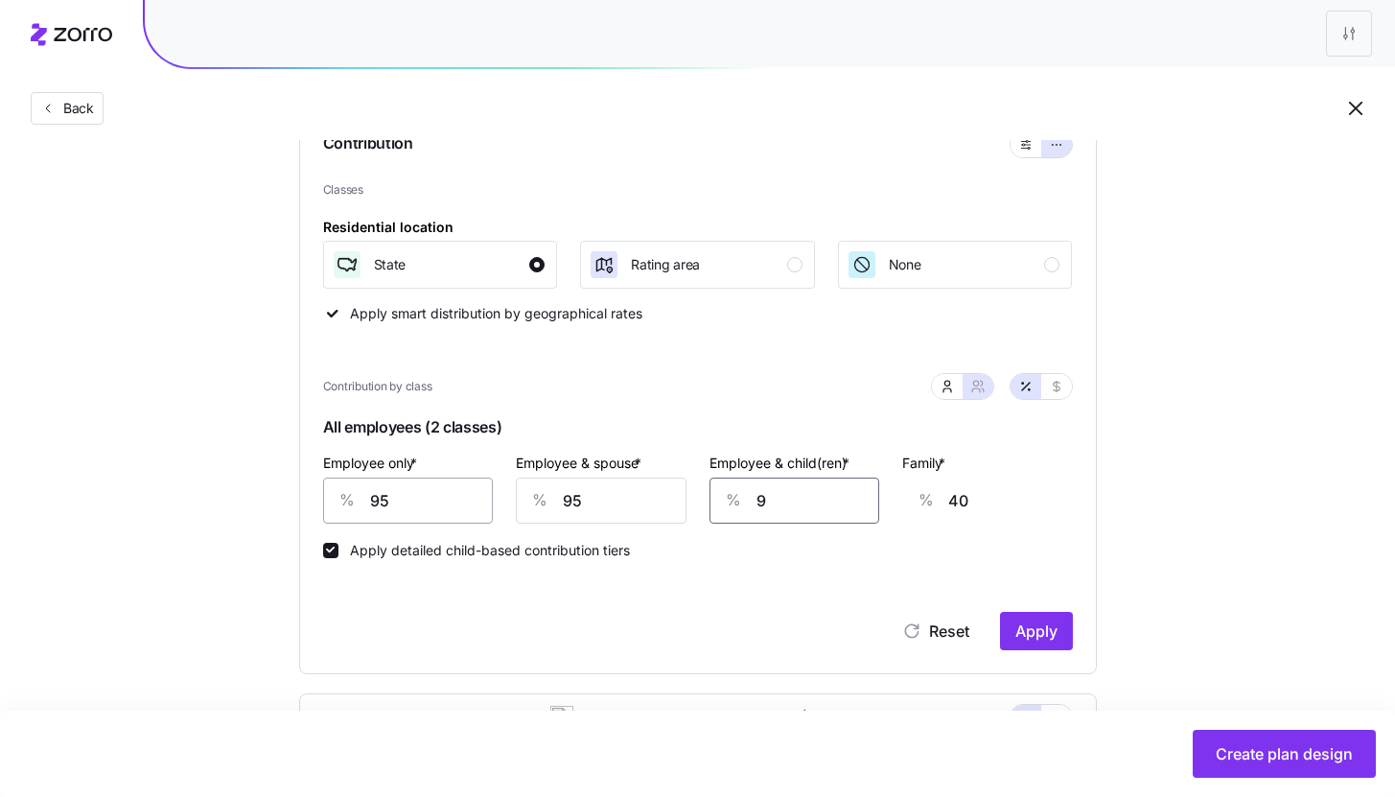
type input "95"
click at [1023, 648] on button "Apply" at bounding box center [1036, 631] width 73 height 38
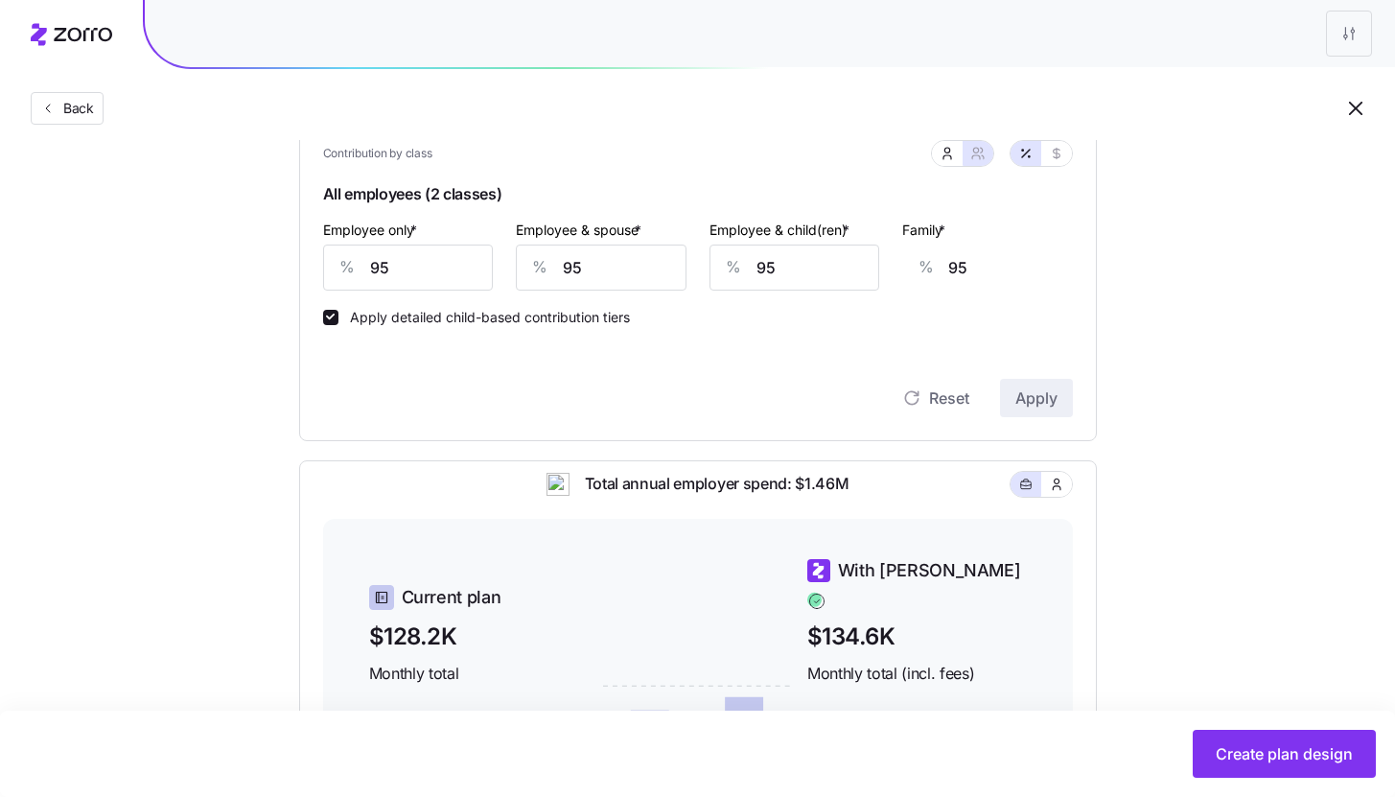
scroll to position [804, 0]
